Goal: Contribute content: Contribute content

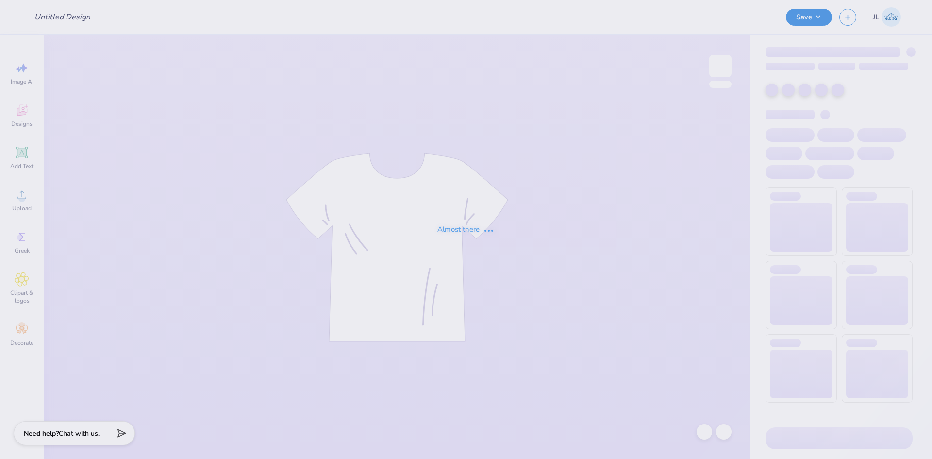
type input "viking hoodie"
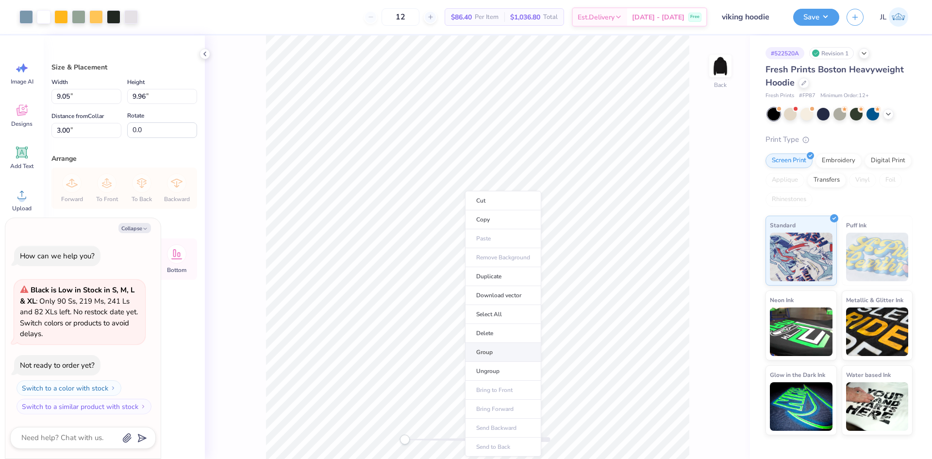
click at [506, 353] on li "Group" at bounding box center [503, 352] width 76 height 19
click at [503, 295] on li "Download vector" at bounding box center [510, 295] width 76 height 19
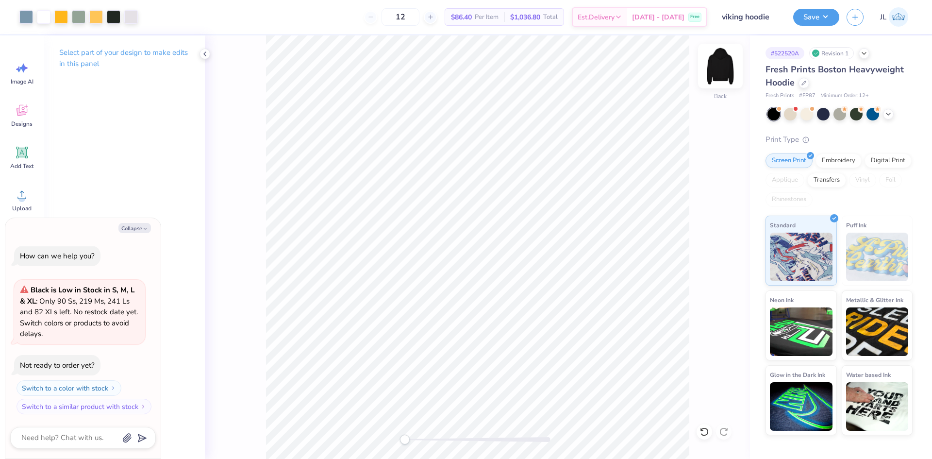
type textarea "x"
click at [390, 426] on div "Back" at bounding box center [477, 246] width 545 height 423
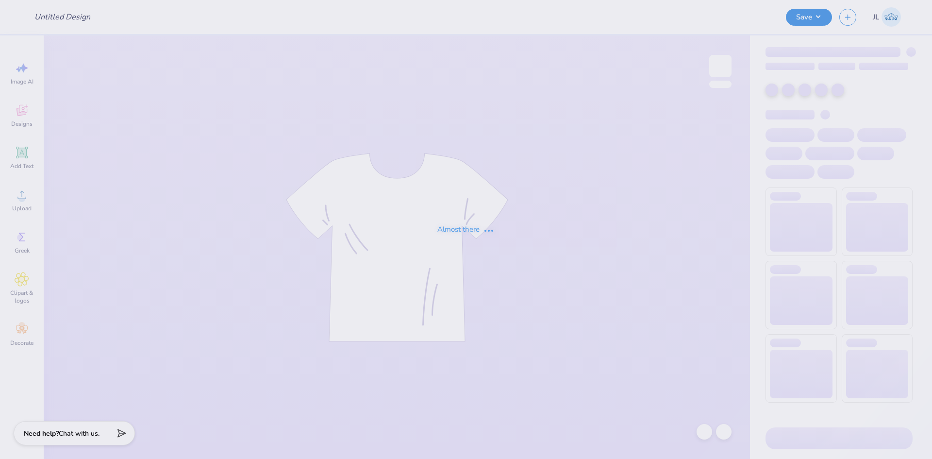
type input "viking hoodie"
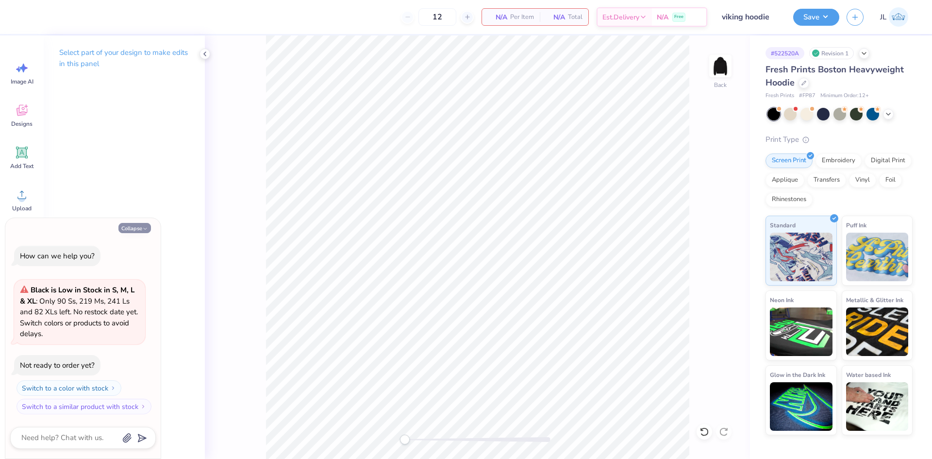
click at [134, 230] on button "Collapse" at bounding box center [134, 228] width 33 height 10
type textarea "x"
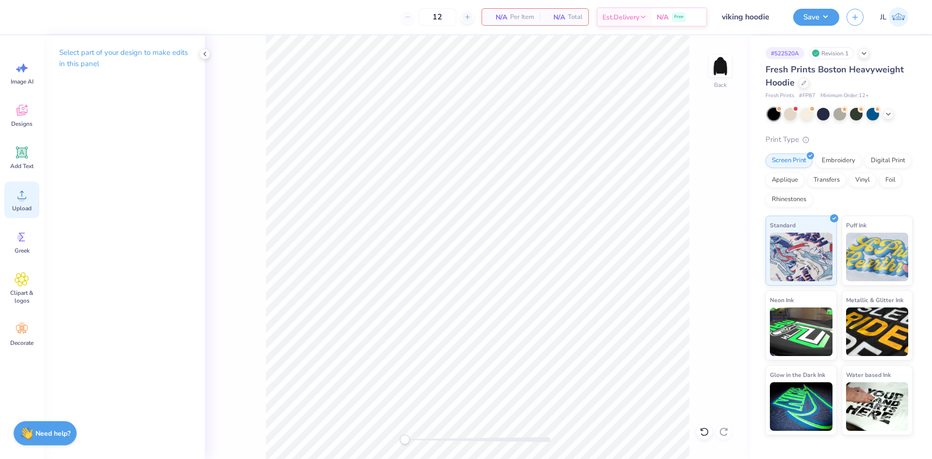
click at [26, 196] on icon at bounding box center [22, 194] width 15 height 15
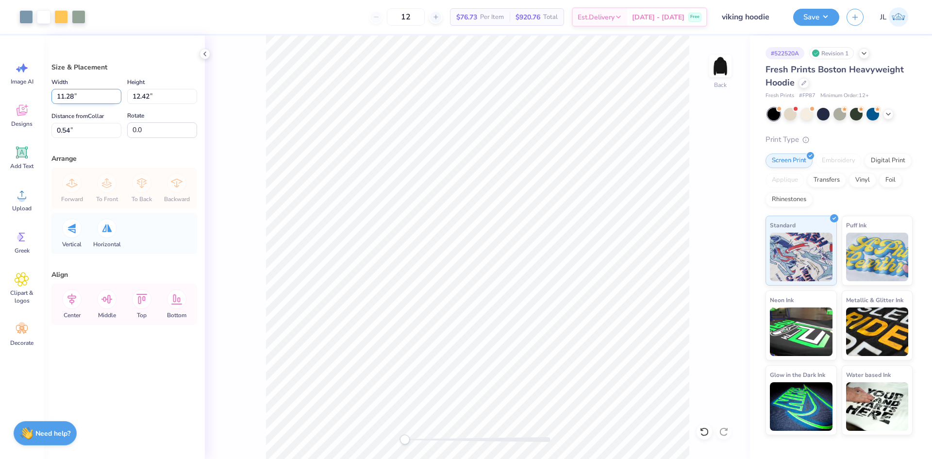
click at [65, 98] on input "11.28" at bounding box center [86, 96] width 70 height 15
type input "10.00"
type input "11.01"
click at [61, 128] on input "1.24" at bounding box center [86, 130] width 70 height 15
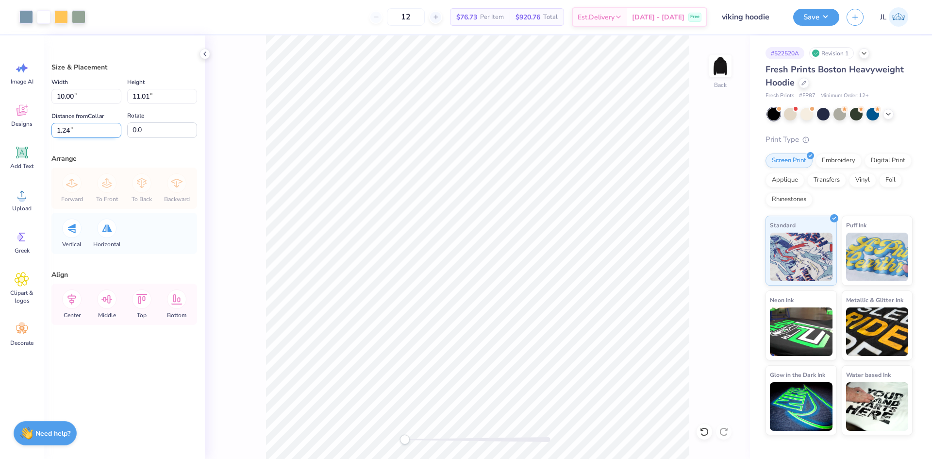
click at [61, 128] on input "1.24" at bounding box center [86, 130] width 70 height 15
type input "3"
click at [140, 96] on input "11.01" at bounding box center [162, 96] width 70 height 15
type input "10"
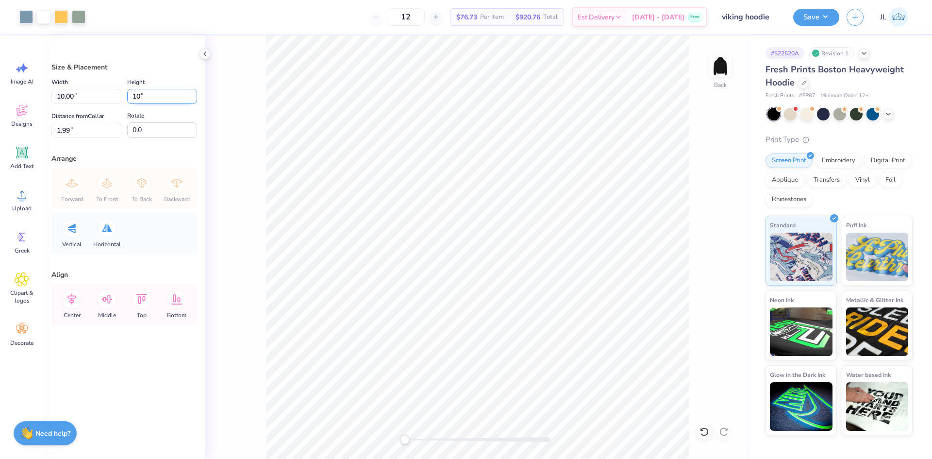
type input "9.08"
type input "10.00"
click at [66, 127] on input "2.49" at bounding box center [86, 130] width 70 height 15
type input "3"
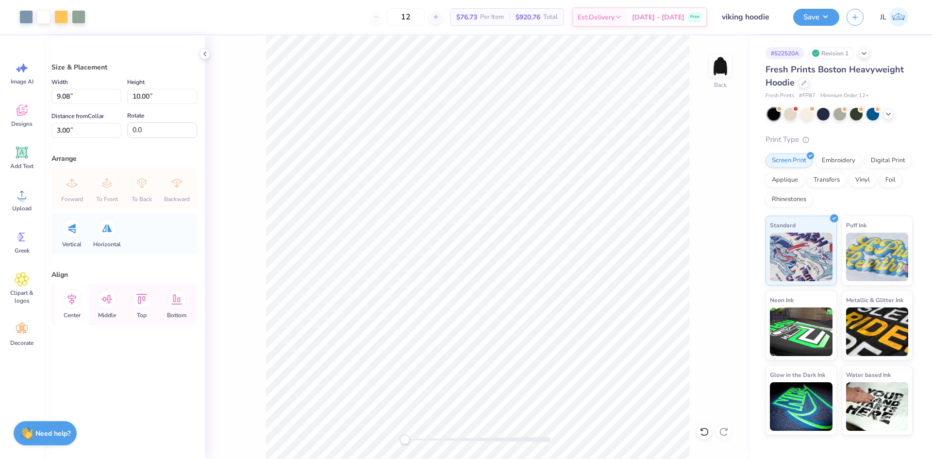
click at [75, 300] on icon at bounding box center [71, 298] width 19 height 19
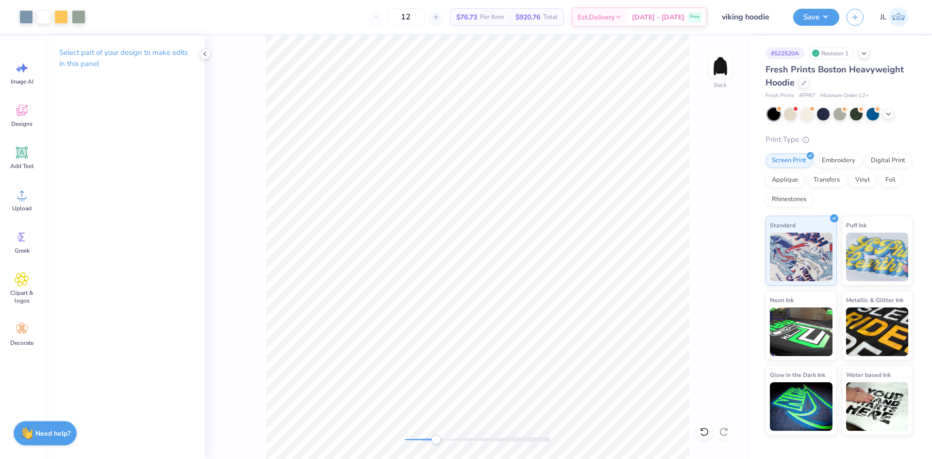
click at [434, 434] on div "Back" at bounding box center [477, 246] width 545 height 423
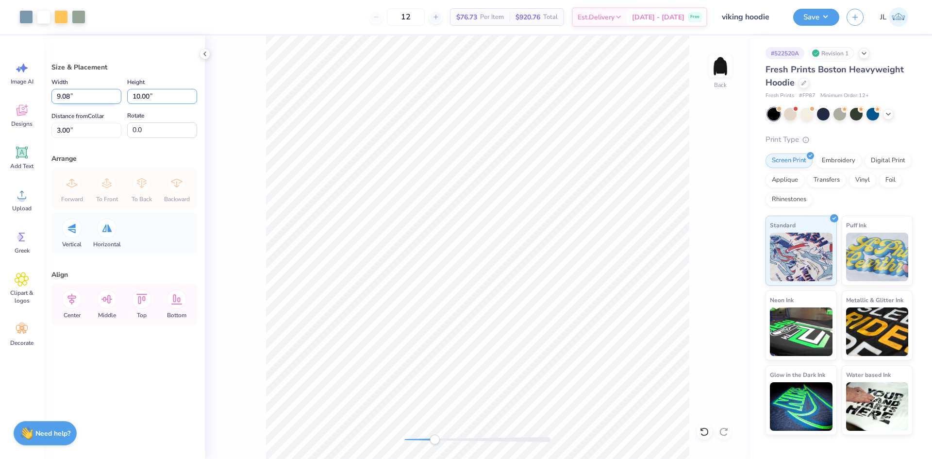
drag, startPoint x: 145, startPoint y: 98, endPoint x: 110, endPoint y: 98, distance: 34.4
click at [110, 98] on div "Width 9.08 9.08 " Height 10.00 10.00 "" at bounding box center [124, 90] width 146 height 28
type input "9"
type input "8.17"
type input "9.00"
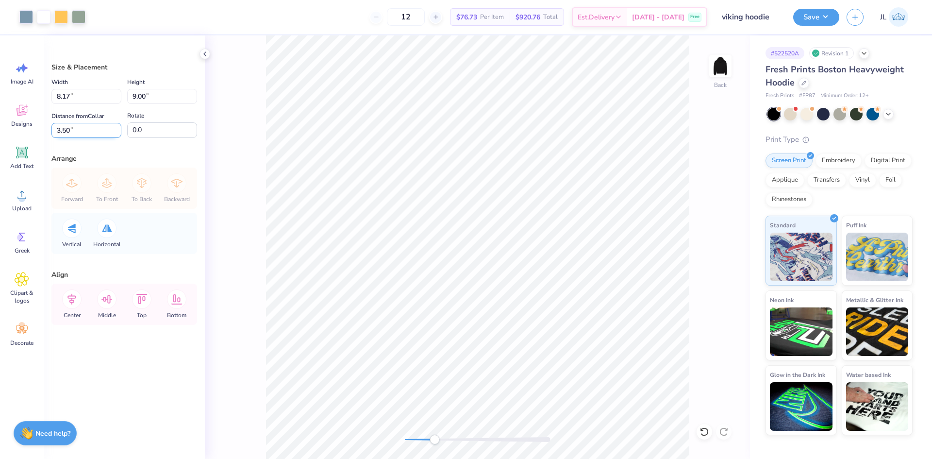
click at [64, 125] on input "3.50" at bounding box center [86, 130] width 70 height 15
type input "3"
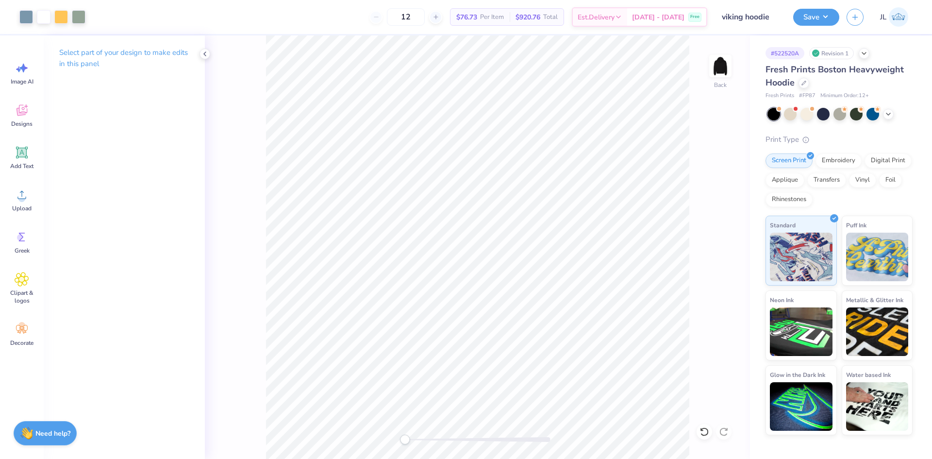
click at [353, 430] on div "Back" at bounding box center [477, 246] width 545 height 423
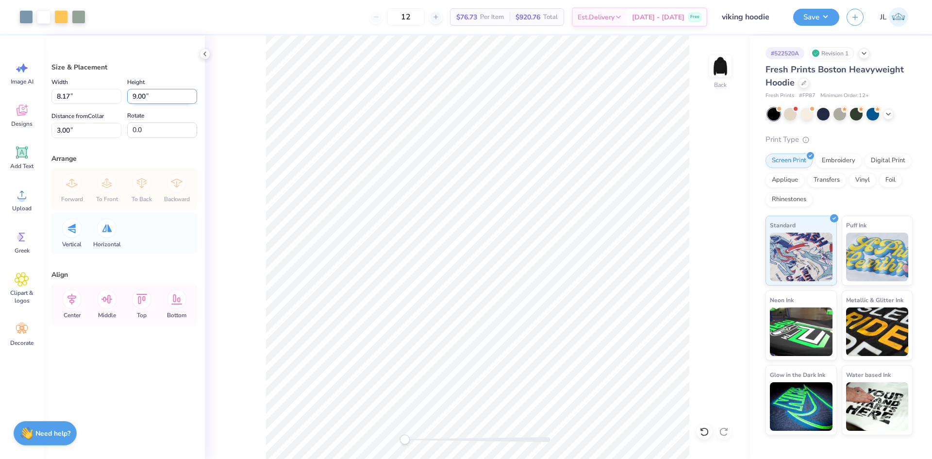
click at [142, 93] on input "9.00" at bounding box center [162, 96] width 70 height 15
type input "9.5"
type input "8.63"
type input "9.50"
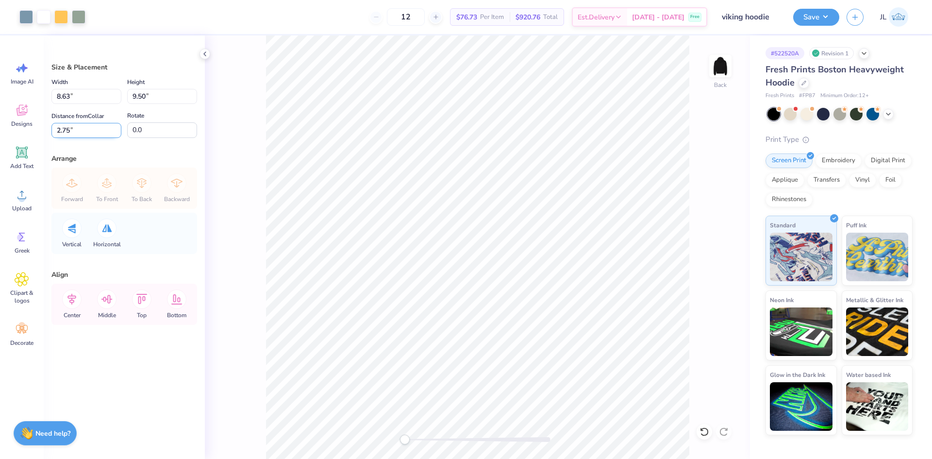
click at [60, 127] on input "2.75" at bounding box center [86, 130] width 70 height 15
type input "3"
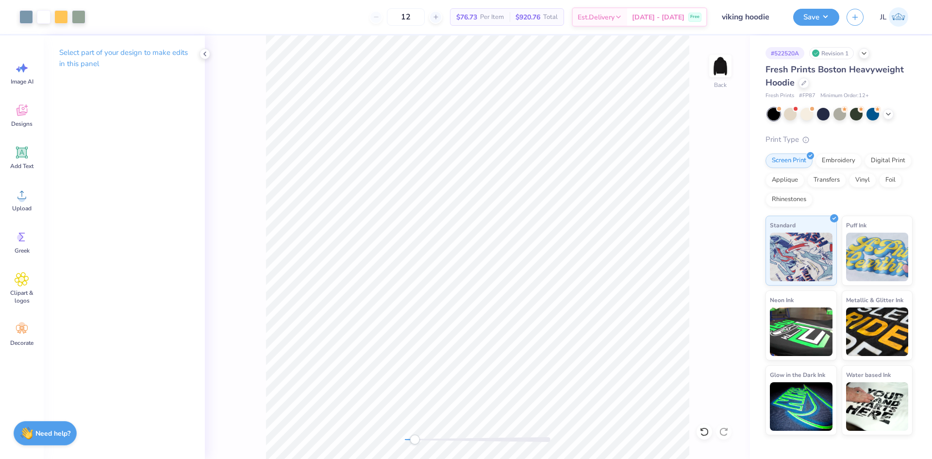
click at [344, 426] on div "Back" at bounding box center [477, 246] width 545 height 423
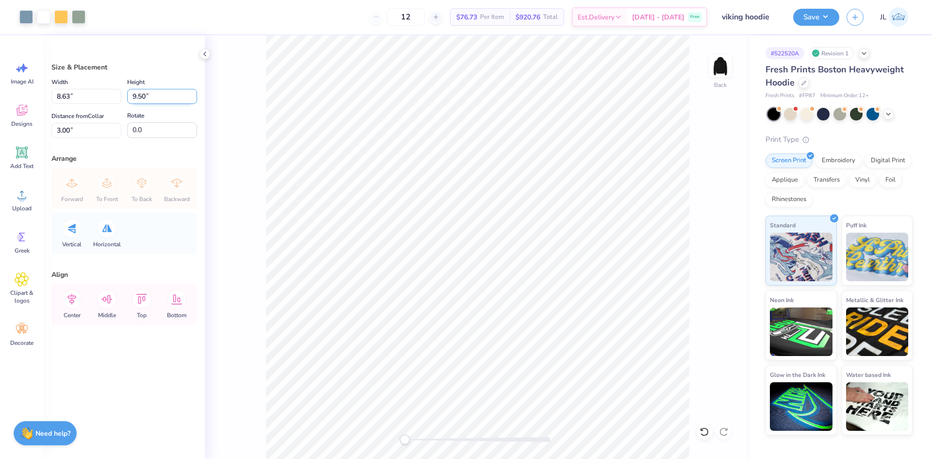
click at [142, 98] on input "9.50" at bounding box center [162, 96] width 70 height 15
type input "9"
type input "8.17"
type input "9.00"
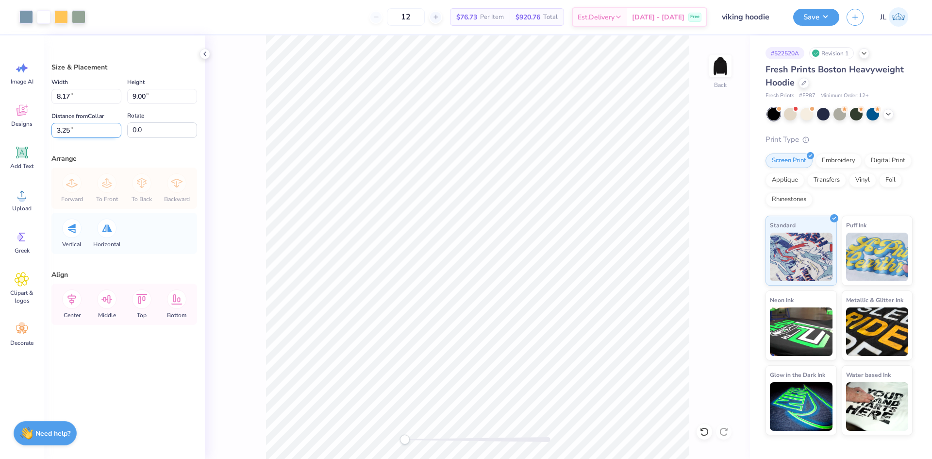
click at [64, 130] on input "3.25" at bounding box center [86, 130] width 70 height 15
type input "3"
click at [236, 169] on div "Back" at bounding box center [477, 246] width 545 height 423
click at [355, 416] on div "Back" at bounding box center [477, 246] width 545 height 423
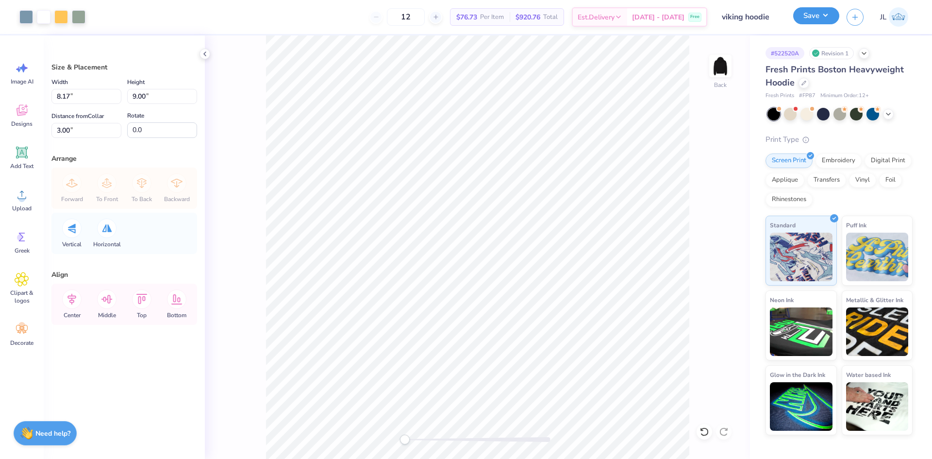
click at [805, 18] on button "Save" at bounding box center [816, 15] width 46 height 17
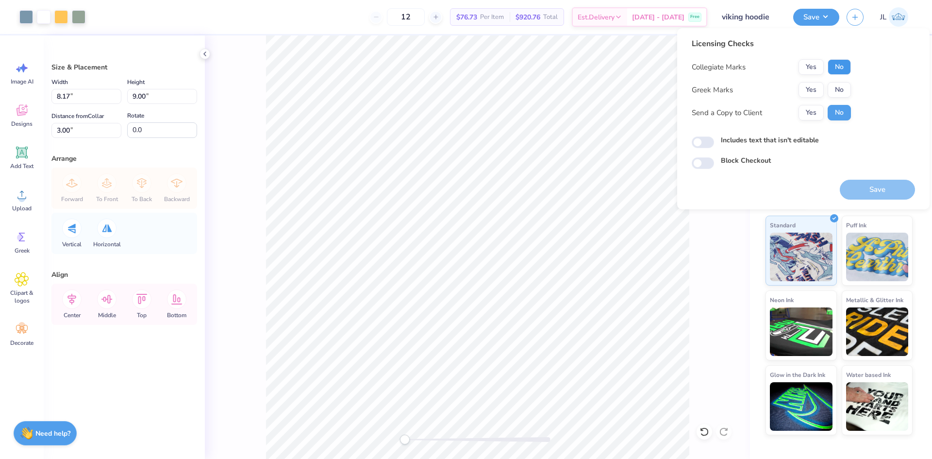
click at [836, 69] on button "No" at bounding box center [838, 67] width 23 height 16
click at [840, 93] on button "No" at bounding box center [838, 90] width 23 height 16
click at [813, 112] on button "Yes" at bounding box center [810, 113] width 25 height 16
click at [868, 194] on button "Save" at bounding box center [876, 190] width 75 height 20
